Goal: Information Seeking & Learning: Learn about a topic

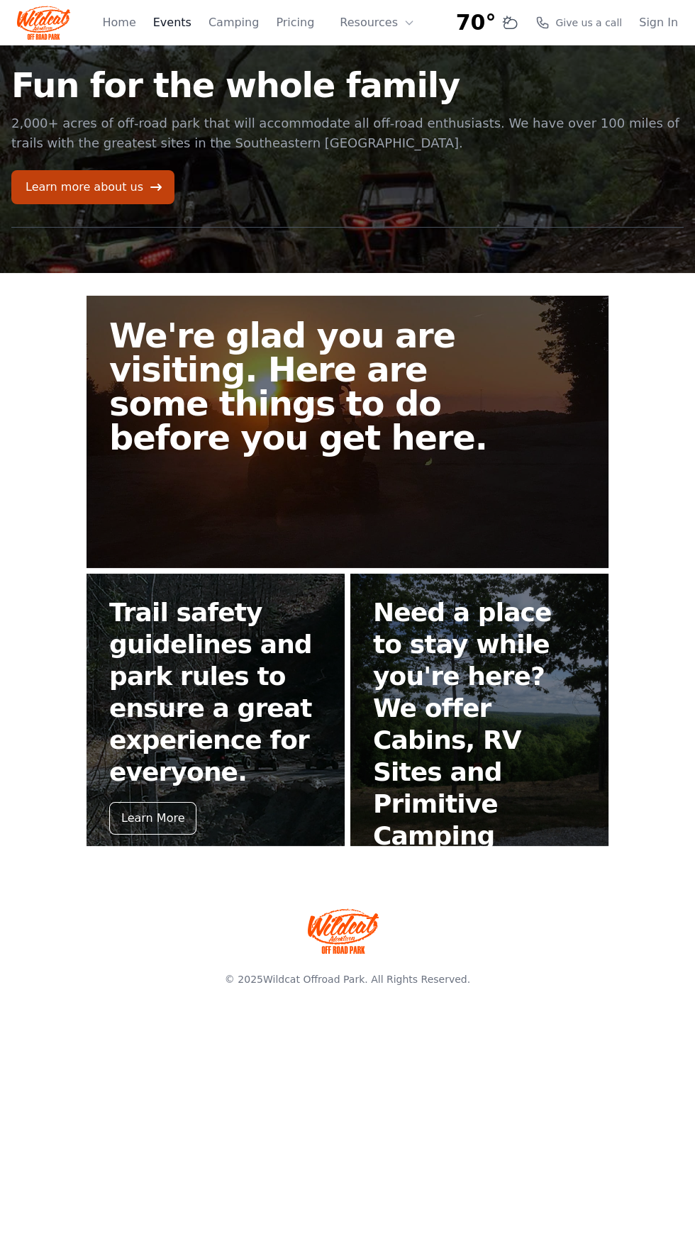
click at [191, 14] on link "Events" at bounding box center [172, 22] width 38 height 17
click at [106, 186] on link "Learn more about us" at bounding box center [92, 187] width 163 height 34
